Goal: Information Seeking & Learning: Learn about a topic

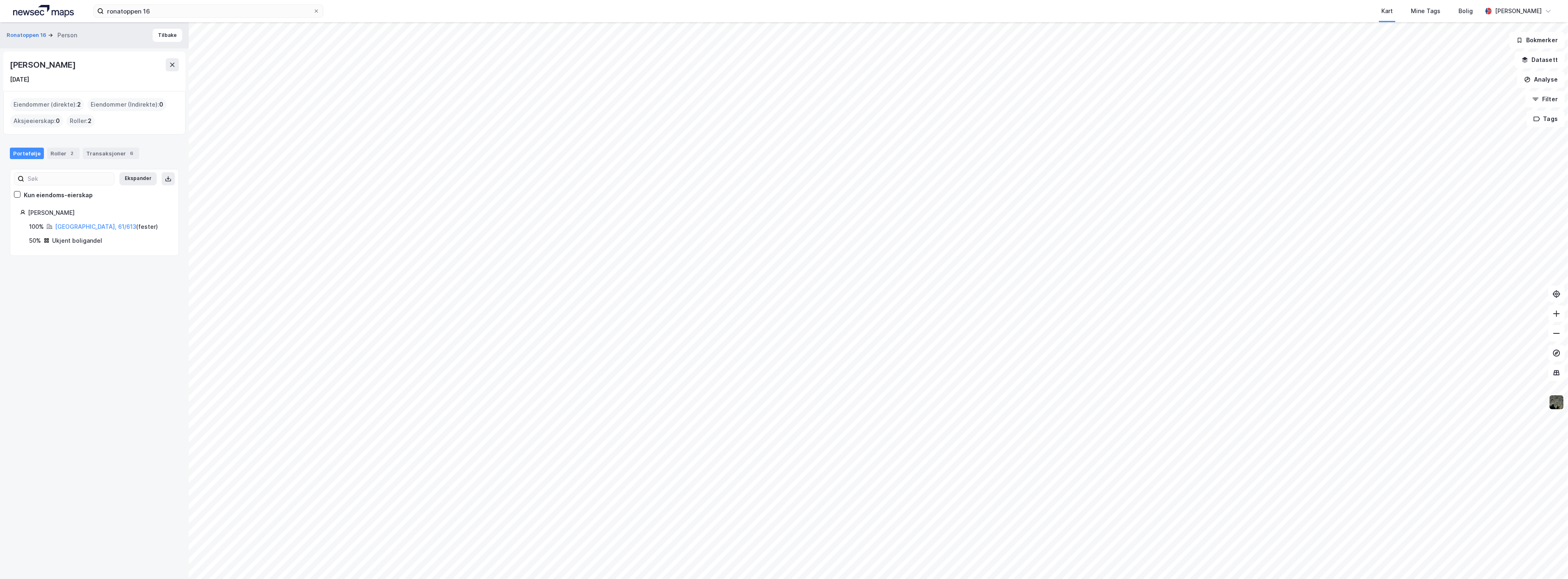
click at [91, 355] on div "Ronatoppen 16 Person [PERSON_NAME] [DATE] Eiendommer (direkte) : 2 Eiendommer (…" at bounding box center [94, 301] width 189 height 557
click at [110, 153] on div "Transaksjoner 6" at bounding box center [110, 154] width 56 height 12
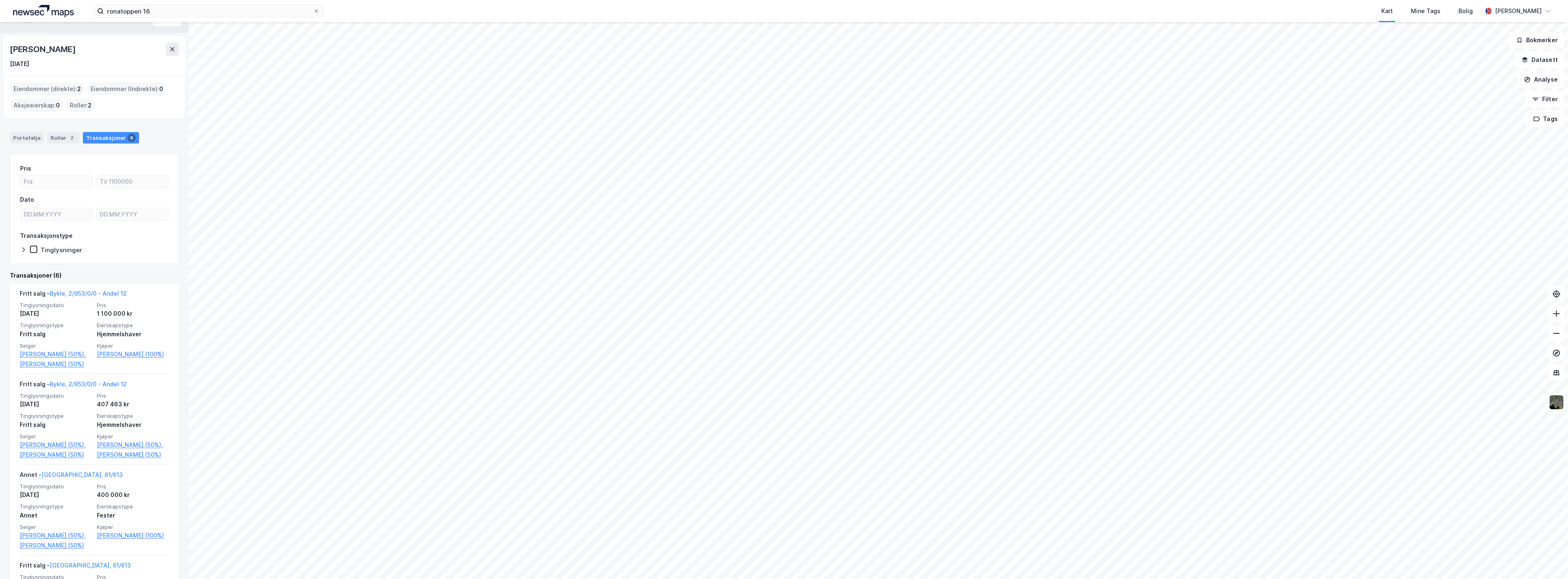
scroll to position [17, 0]
click at [34, 137] on div "Portefølje" at bounding box center [27, 137] width 34 height 12
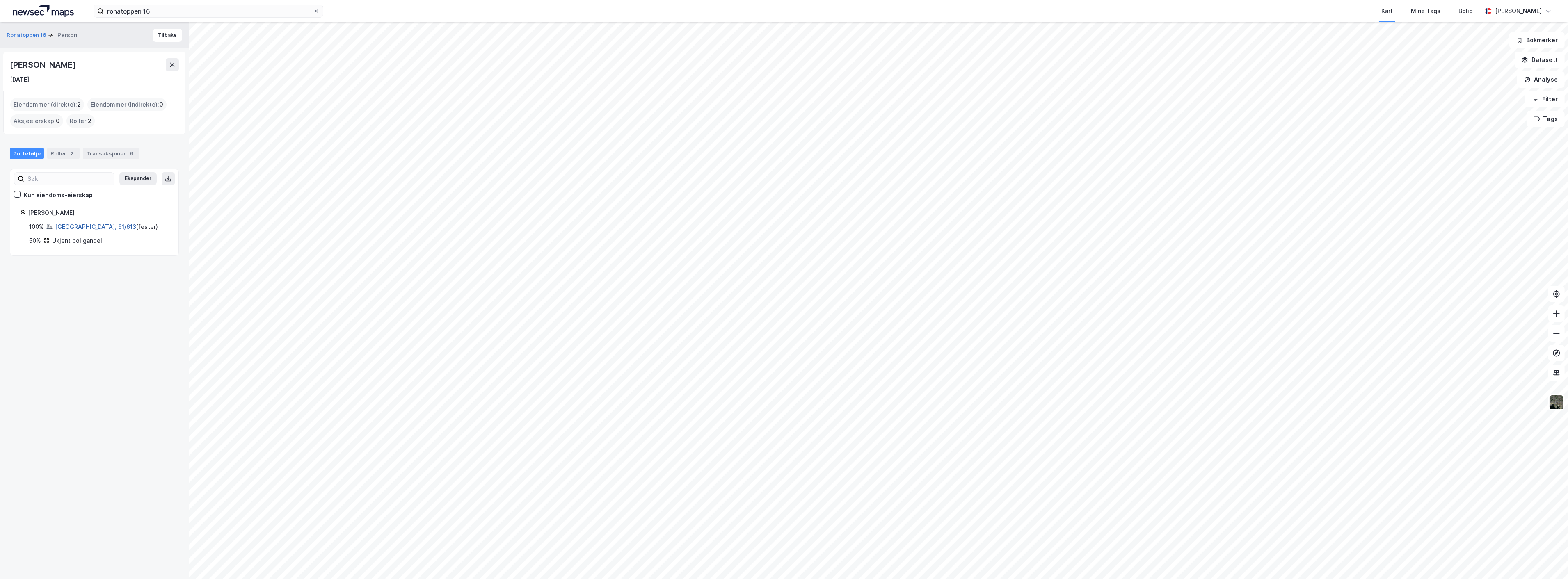
click at [84, 225] on link "Kristiansand, 61/613" at bounding box center [95, 226] width 82 height 7
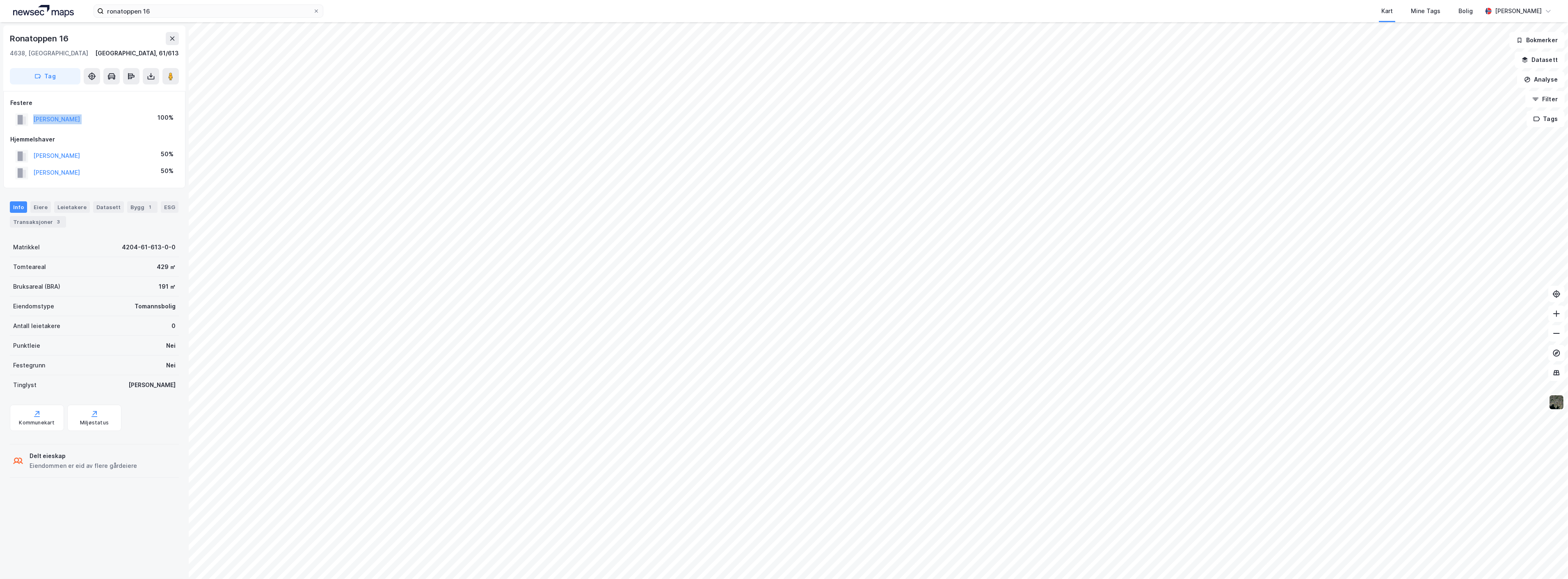
drag, startPoint x: 131, startPoint y: 117, endPoint x: 20, endPoint y: 124, distance: 111.2
click at [20, 124] on div "ENGDAHL LENE VATNE 100%" at bounding box center [94, 119] width 168 height 17
click at [119, 119] on div "ENGDAHL LENE VATNE 100%" at bounding box center [94, 119] width 168 height 17
click at [54, 223] on div "3" at bounding box center [58, 222] width 8 height 8
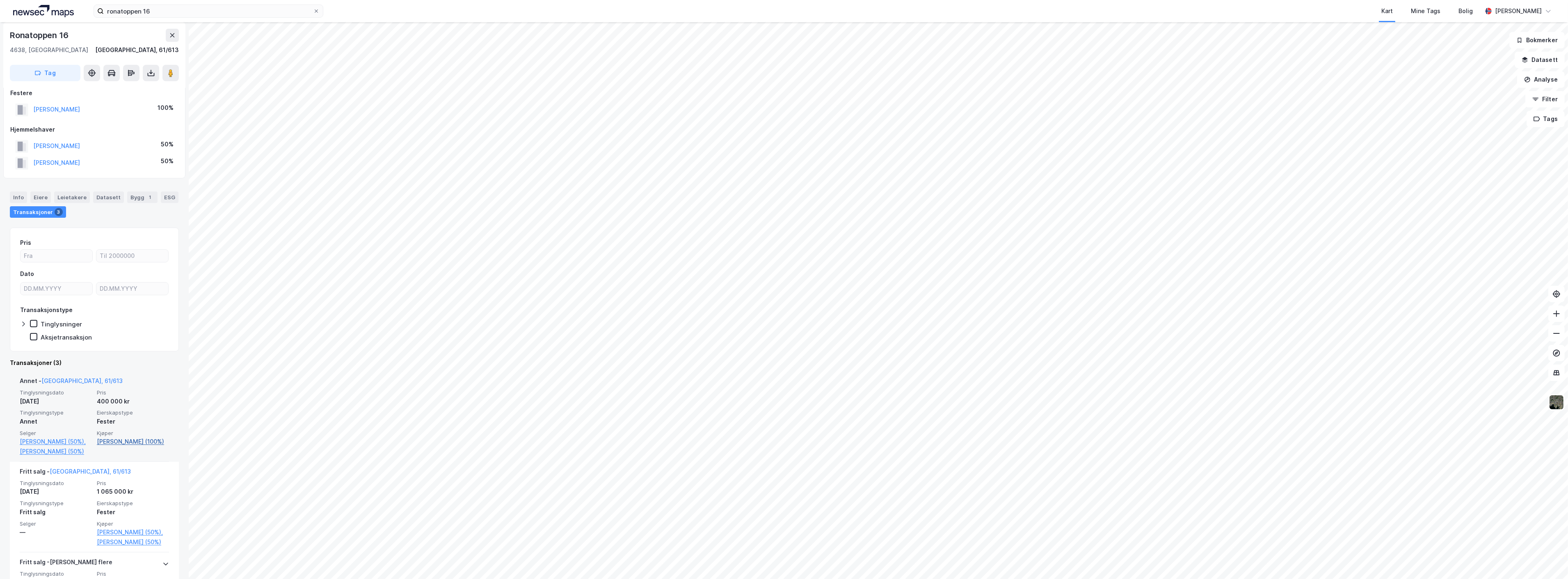
scroll to position [10, 0]
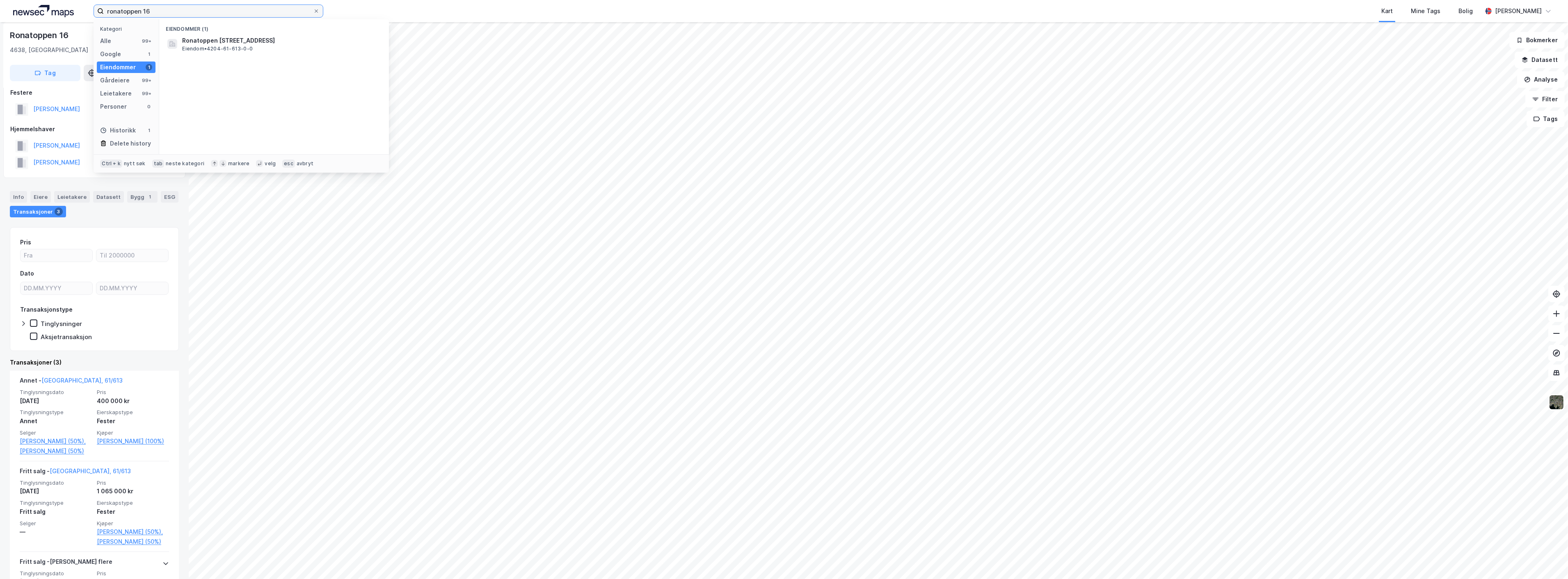
click at [152, 14] on input "ronatoppen 16" at bounding box center [208, 11] width 210 height 13
click at [157, 14] on input "ronatoppen 16" at bounding box center [208, 11] width 210 height 13
click at [157, 15] on input "ronatoppen 16" at bounding box center [208, 11] width 210 height 13
click at [155, 13] on input "ronatoppen 16" at bounding box center [208, 11] width 210 height 13
drag, startPoint x: 155, startPoint y: 13, endPoint x: 21, endPoint y: 19, distance: 134.1
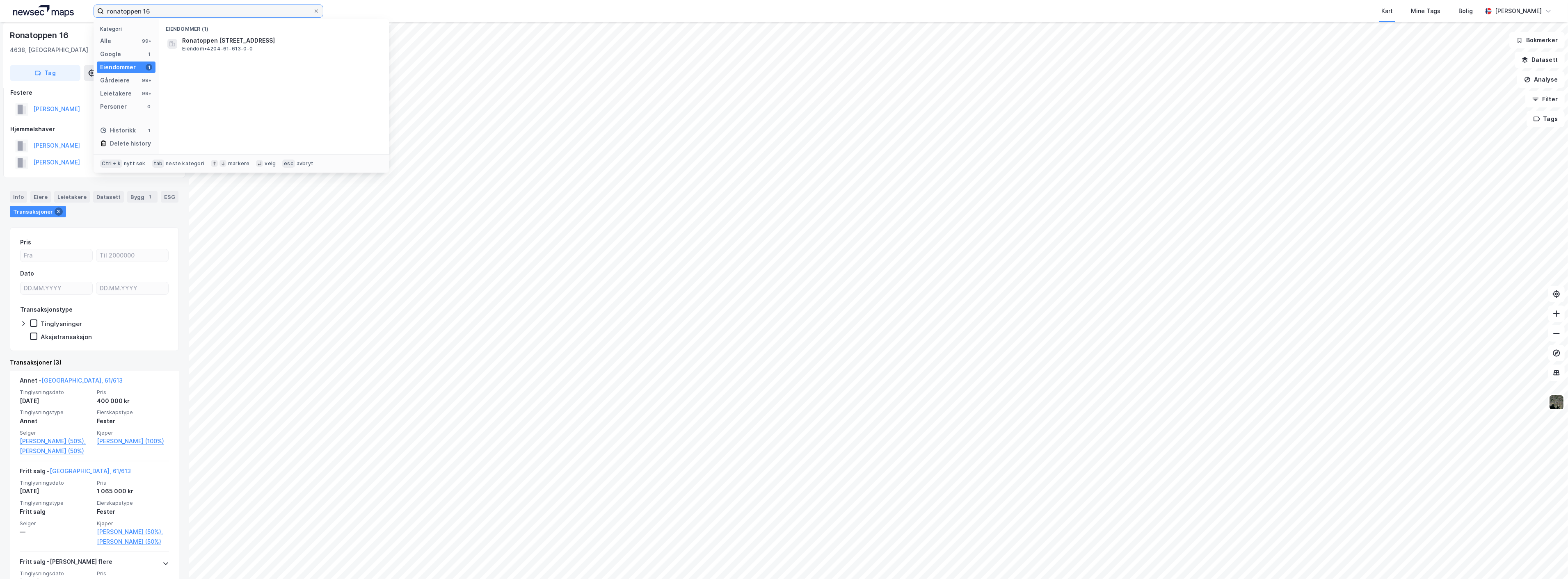
click at [21, 18] on div "ronatoppen 16 Kategori Alle 99+ Google 1 Eiendommer 1 Gårdeiere 99+ Leietakere …" at bounding box center [784, 11] width 1568 height 23
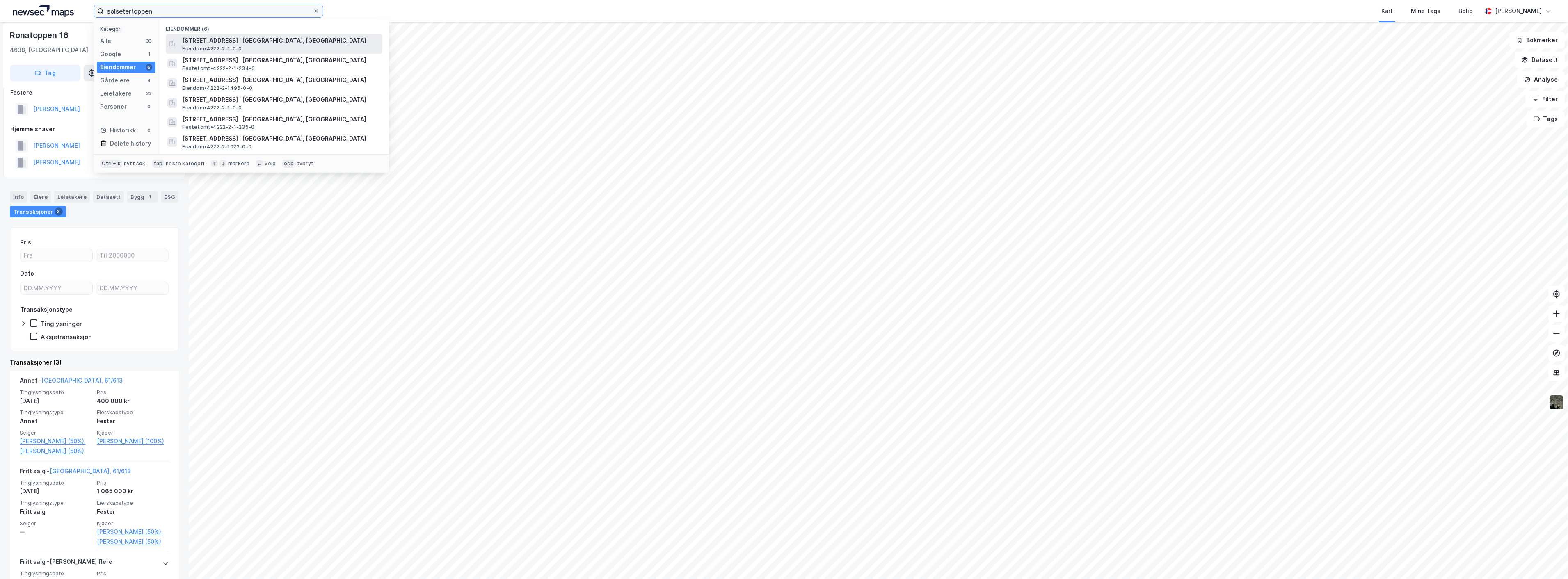
type input "solsetertoppen"
click at [248, 47] on div "Solsetertoppen 1, 4755, HOVDEN I SETESDAL, BYKLE Eiendom • 4222-2-1-0-0" at bounding box center [282, 43] width 199 height 17
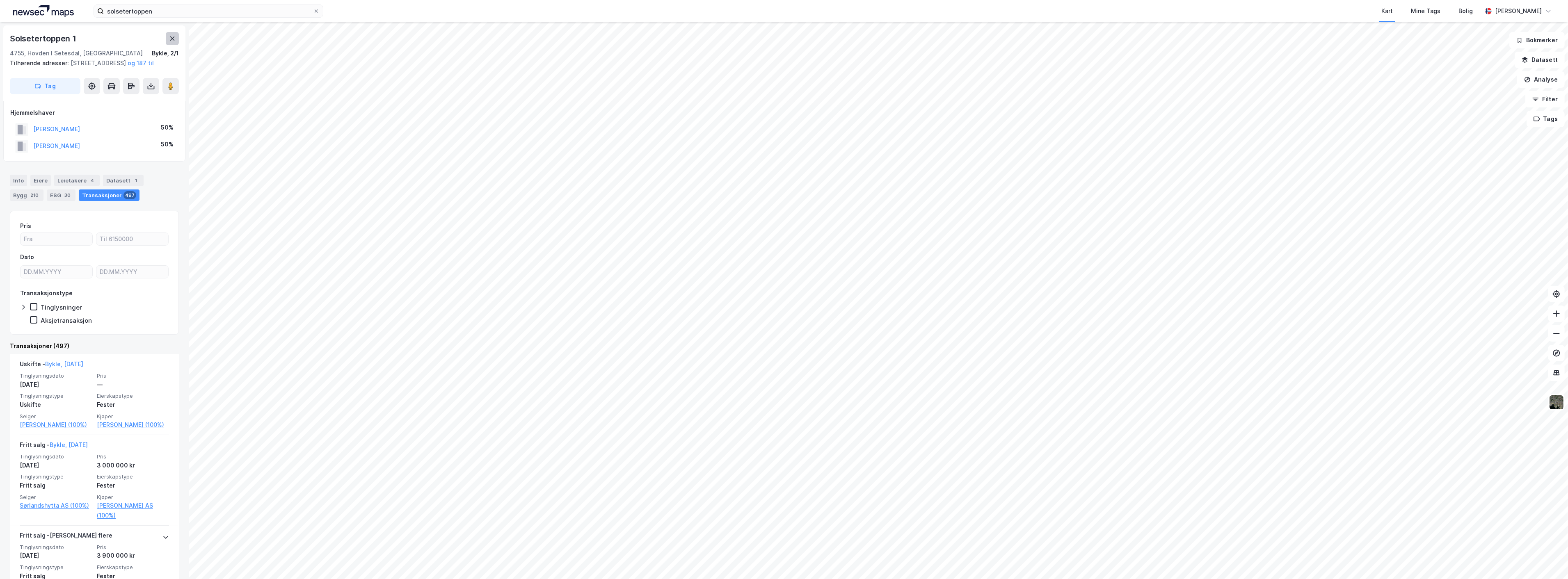
click at [174, 38] on icon at bounding box center [172, 38] width 7 height 7
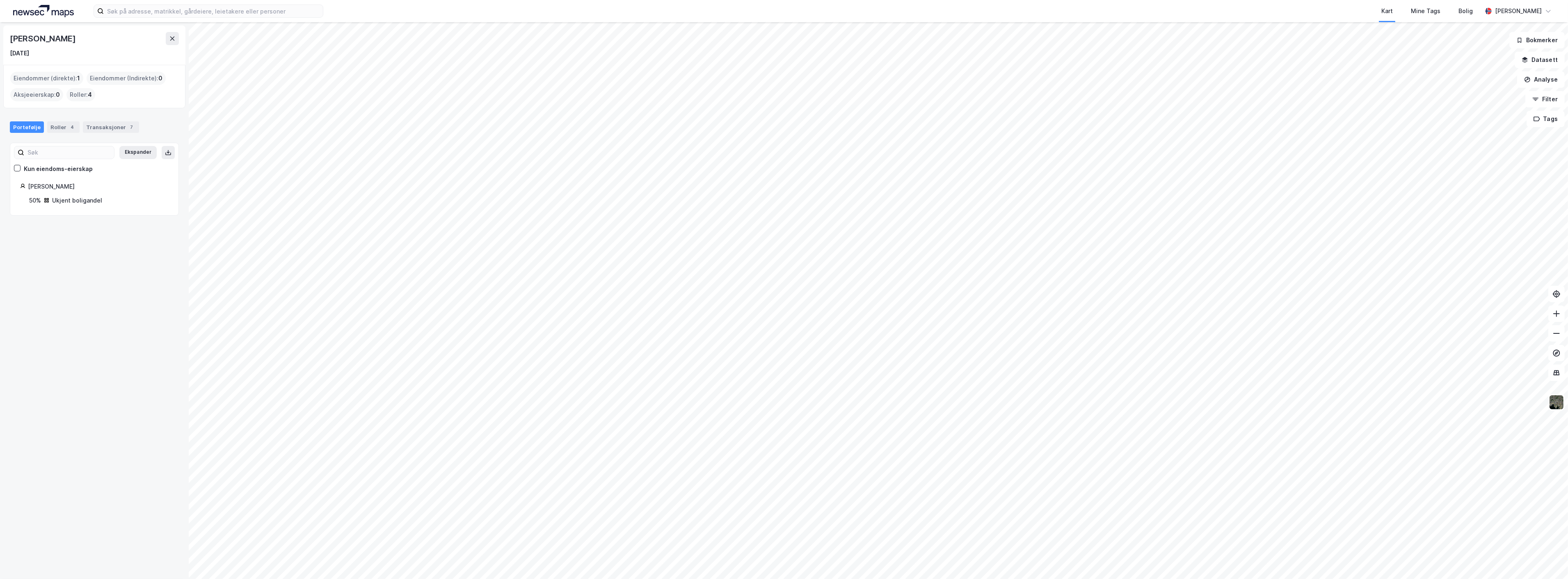
drag, startPoint x: 63, startPoint y: 186, endPoint x: 74, endPoint y: 189, distance: 11.4
click at [74, 189] on div "[PERSON_NAME]" at bounding box center [97, 187] width 141 height 10
